Goal: Task Accomplishment & Management: Use online tool/utility

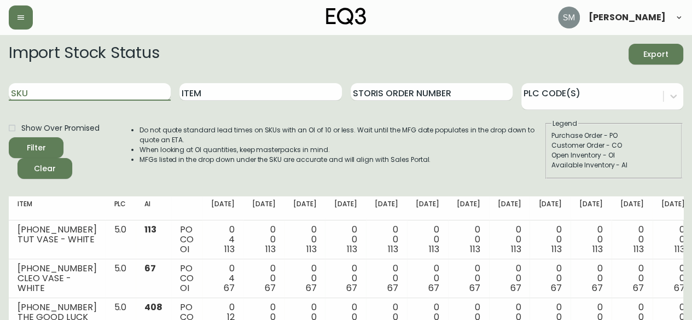
click at [91, 92] on input "SKU" at bounding box center [90, 92] width 162 height 18
type input "5370"
click at [9, 137] on button "Filter" at bounding box center [36, 147] width 55 height 21
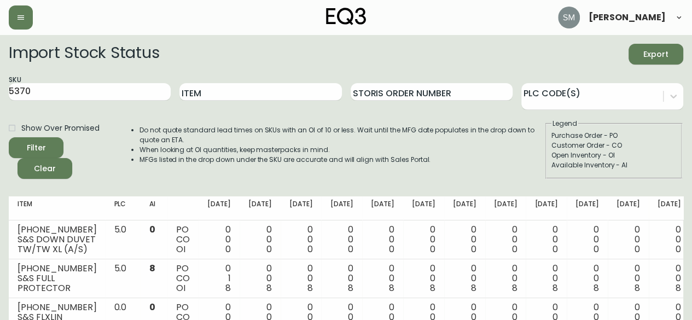
click at [112, 150] on div "Filter Clear" at bounding box center [63, 158] width 109 height 42
click at [664, 52] on span "Export" at bounding box center [656, 55] width 37 height 14
